Goal: Task Accomplishment & Management: Complete application form

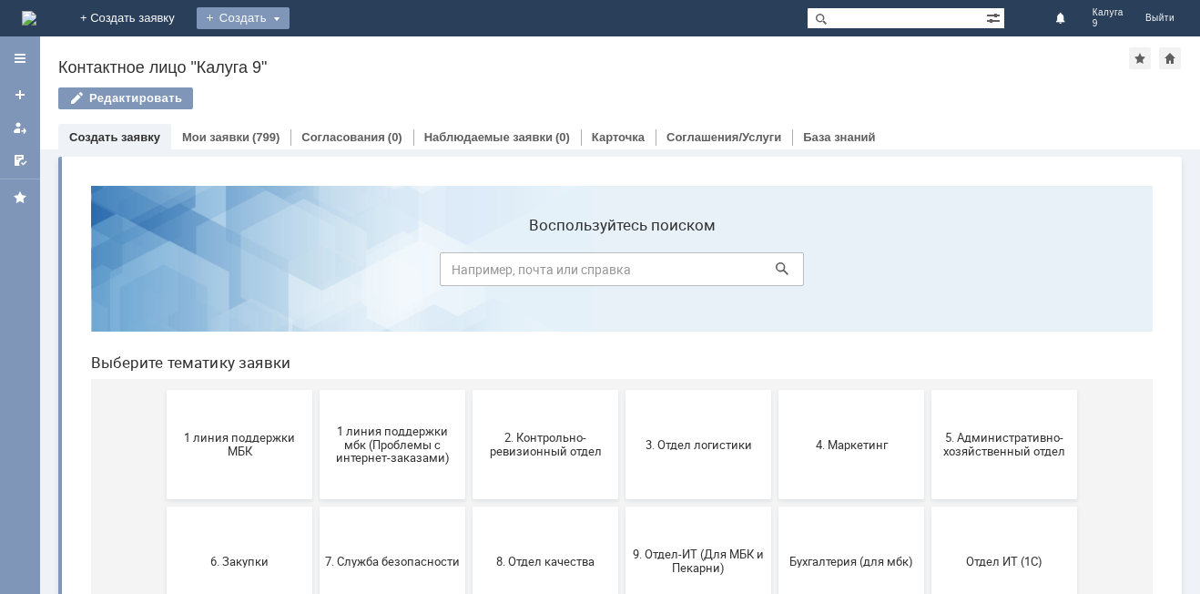
click at [290, 19] on div "Создать" at bounding box center [243, 18] width 93 height 22
click at [339, 50] on link "Заявка" at bounding box center [269, 55] width 138 height 22
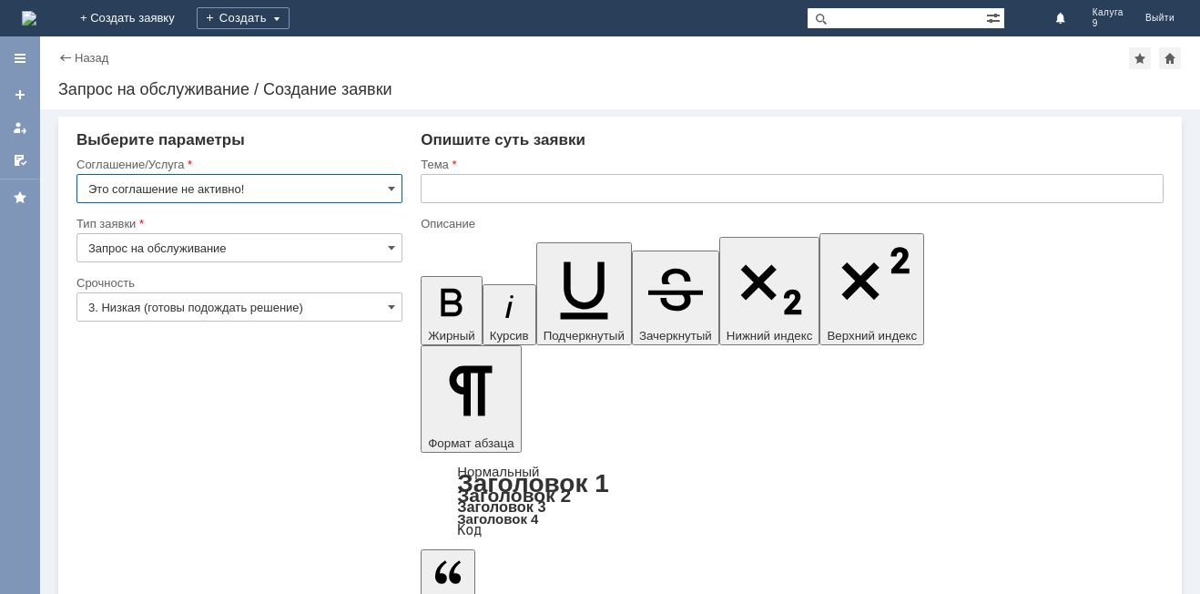
click at [397, 189] on input "Это соглашение не активно!" at bounding box center [239, 188] width 326 height 29
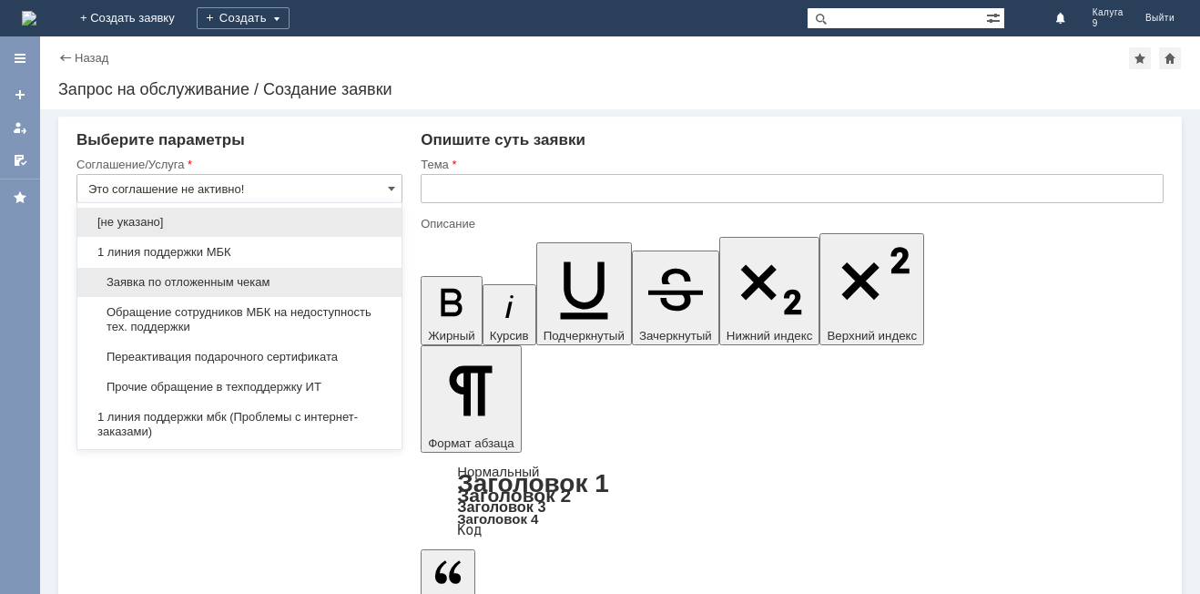
click at [264, 278] on span "Заявка по отложенным чекам" at bounding box center [239, 282] width 302 height 15
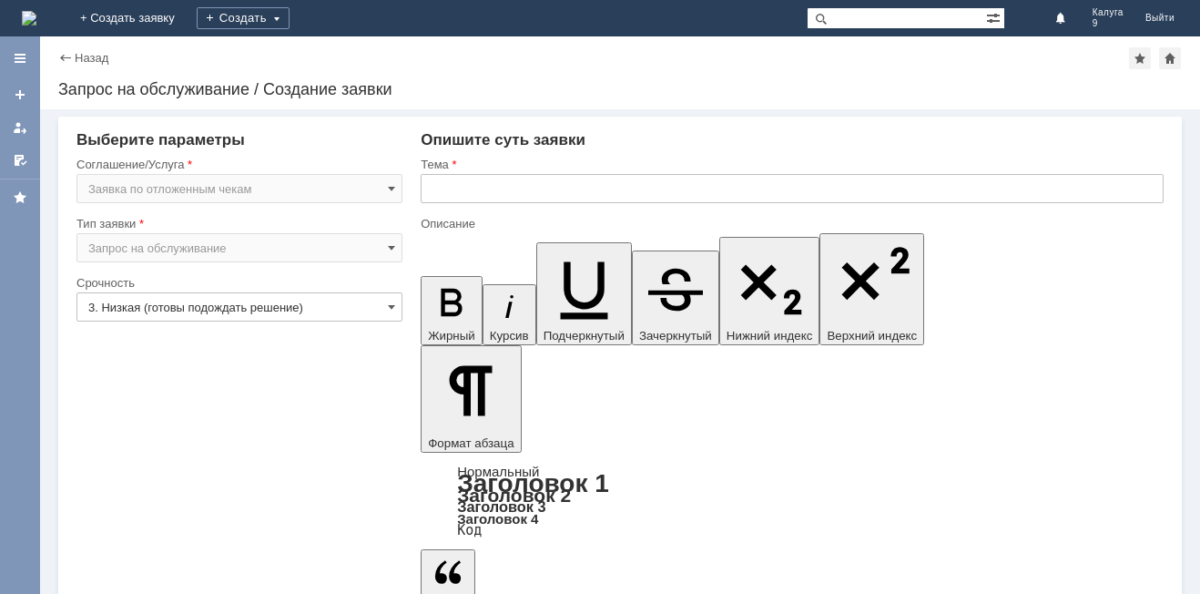
type input "Заявка по отложенным чекам"
click at [397, 306] on input "3. Низкая (готовы подождать решение)" at bounding box center [239, 306] width 326 height 29
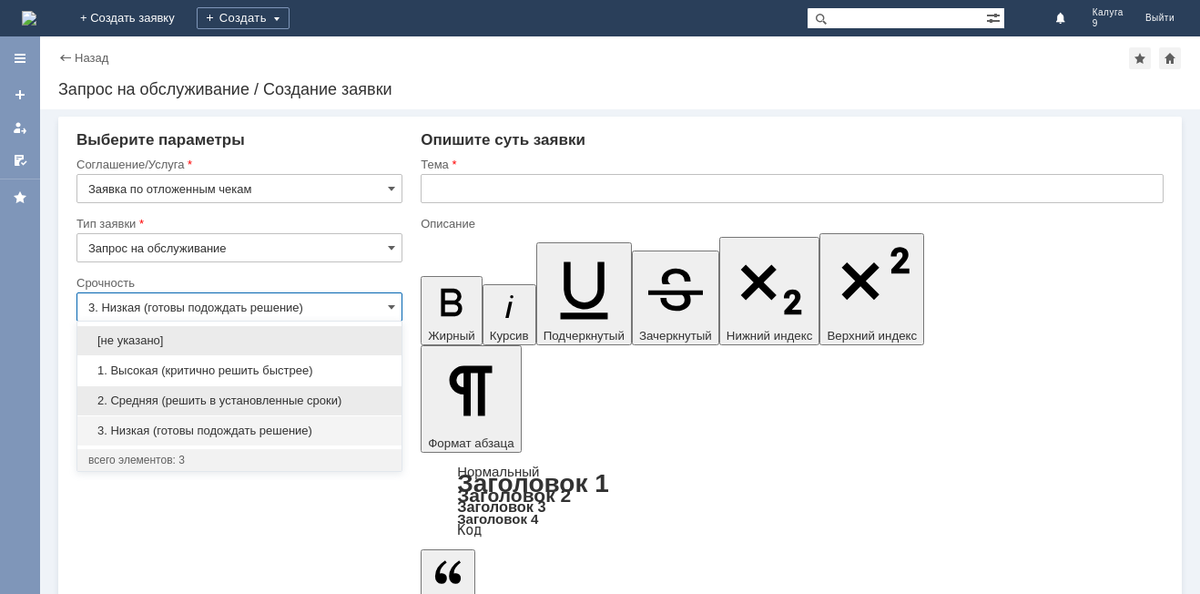
click at [228, 397] on span "2. Средняя (решить в установленные сроки)" at bounding box center [239, 400] width 302 height 15
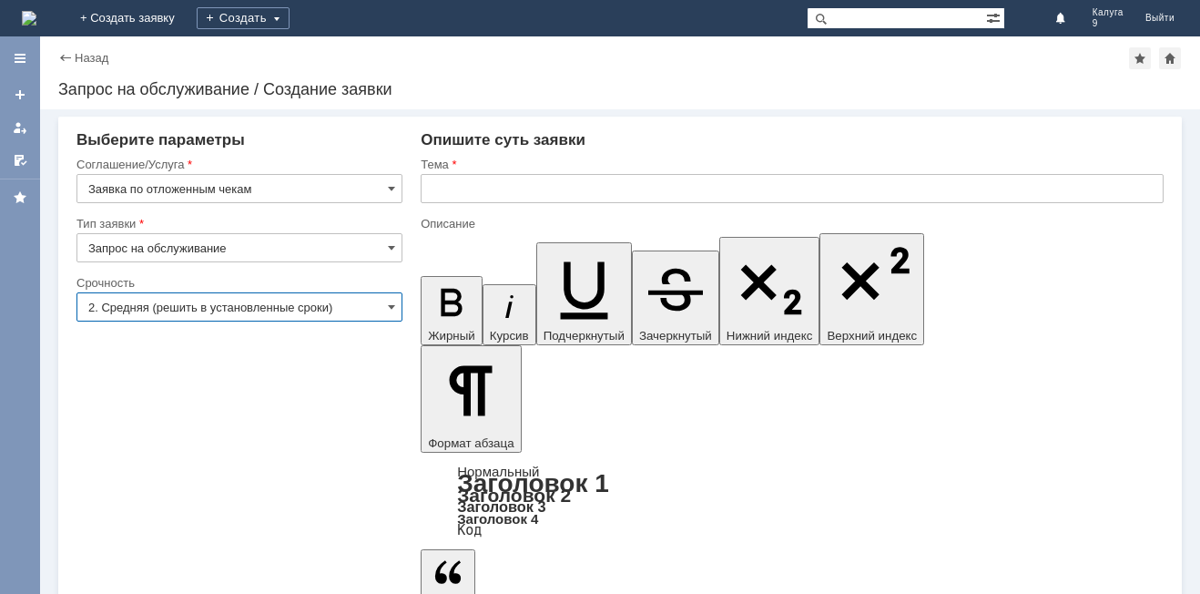
type input "2. Средняя (решить в установленные сроки)"
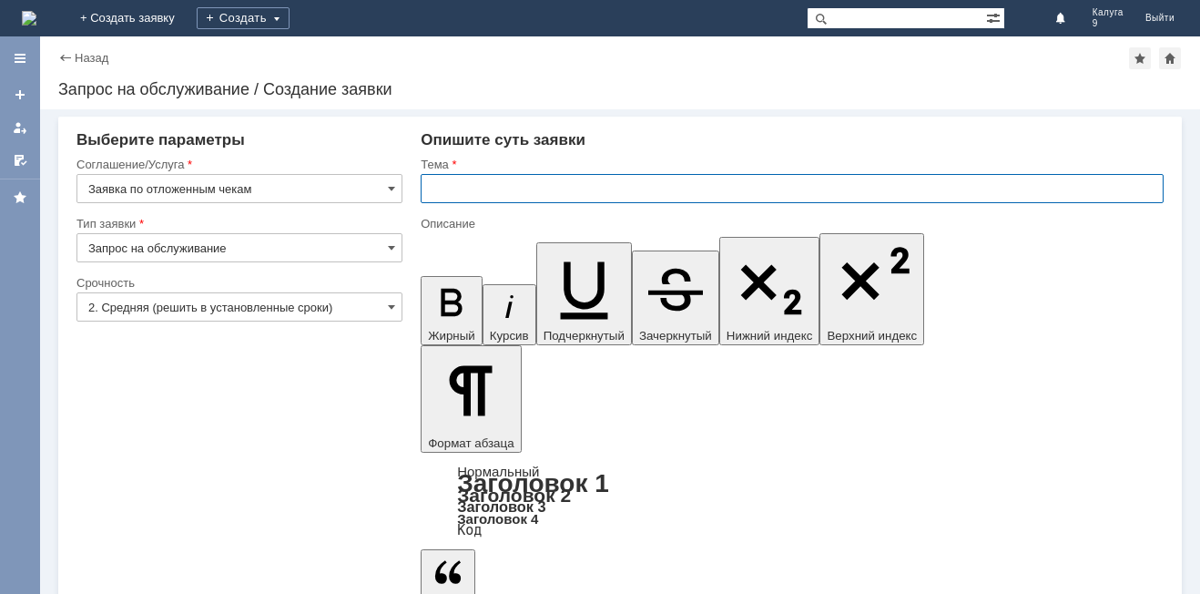
click at [455, 186] on input "text" at bounding box center [792, 188] width 743 height 29
type input "удаление отложенного чека"
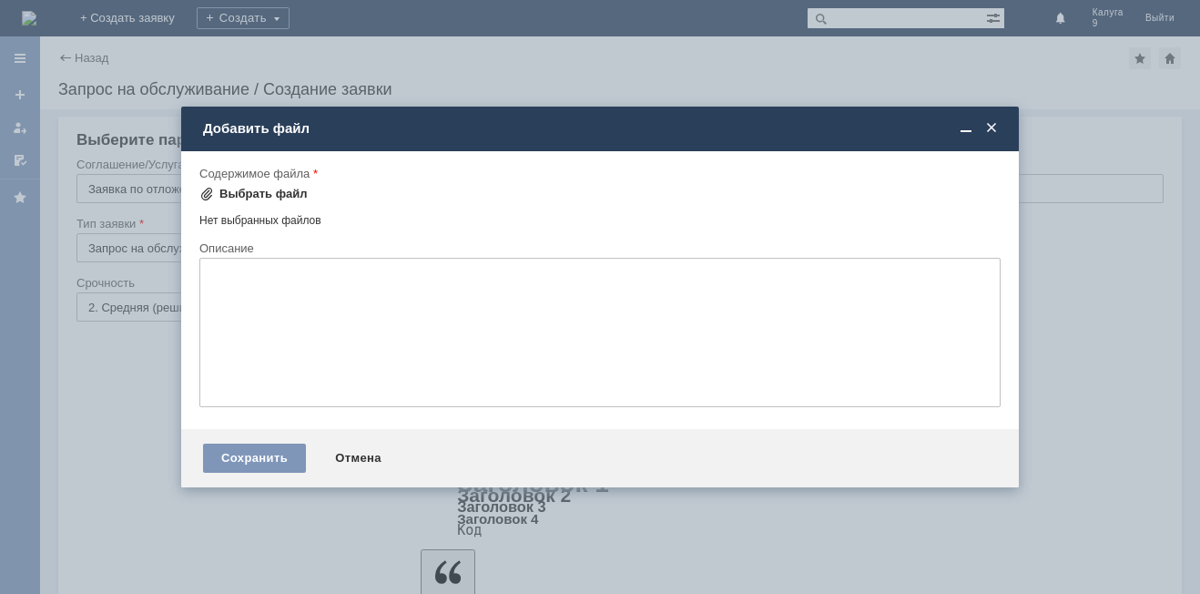
click at [235, 189] on div "Выбрать файл" at bounding box center [263, 194] width 88 height 15
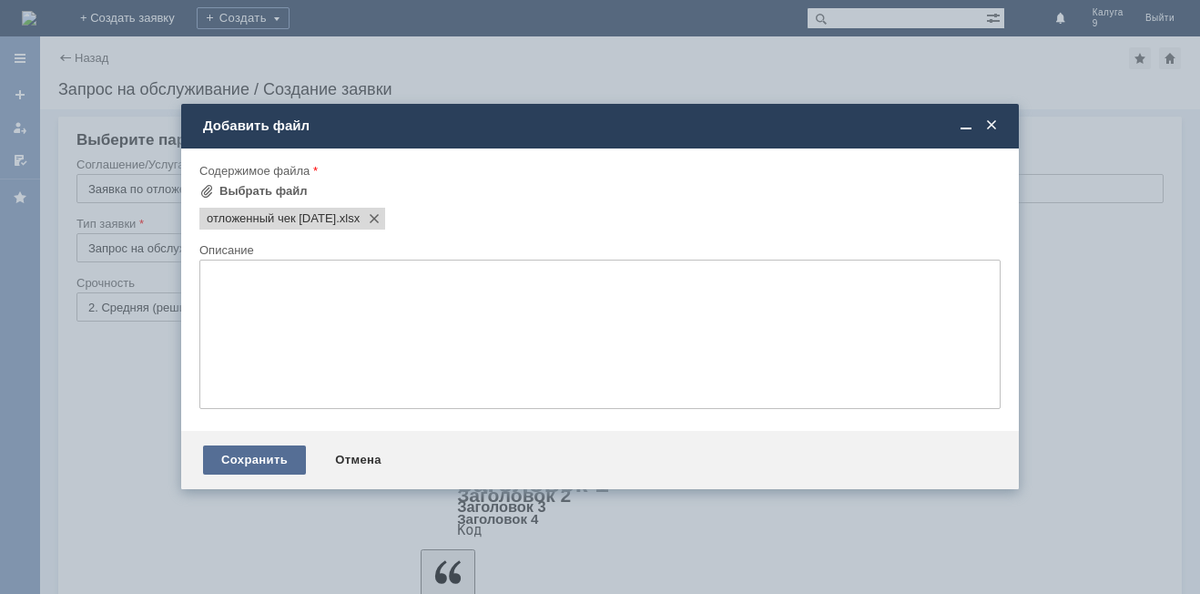
click at [254, 457] on div "Сохранить" at bounding box center [254, 459] width 103 height 29
